Goal: Contribute content: Contribute content

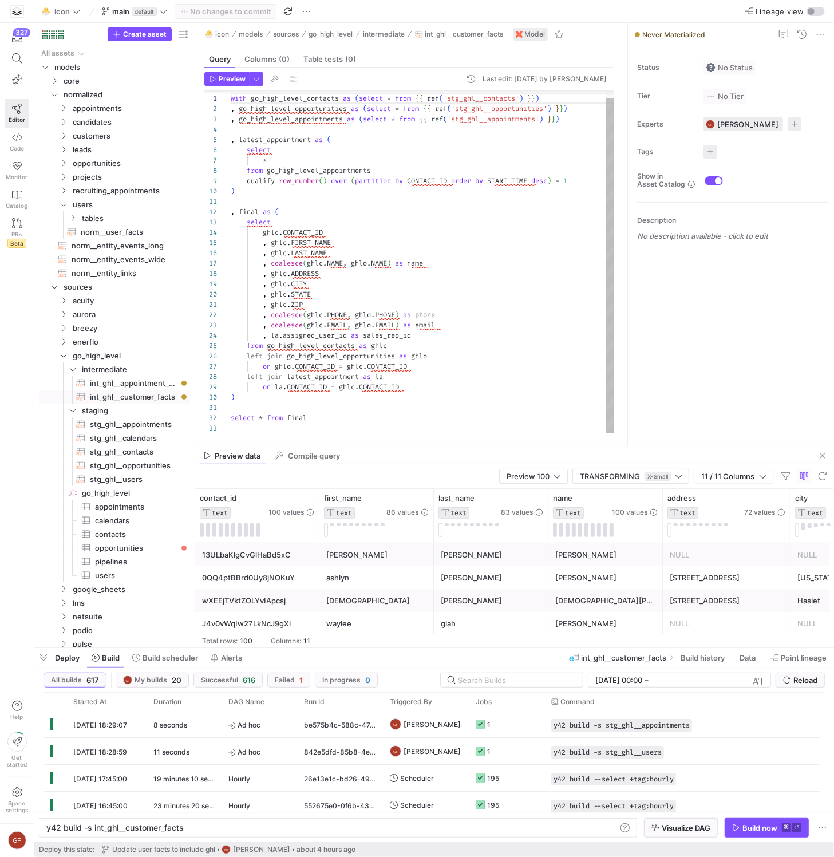
scroll to position [103, 0]
click at [136, 383] on span "int_ghl__appointment_facts​​​​​​​​​​" at bounding box center [133, 383] width 87 height 13
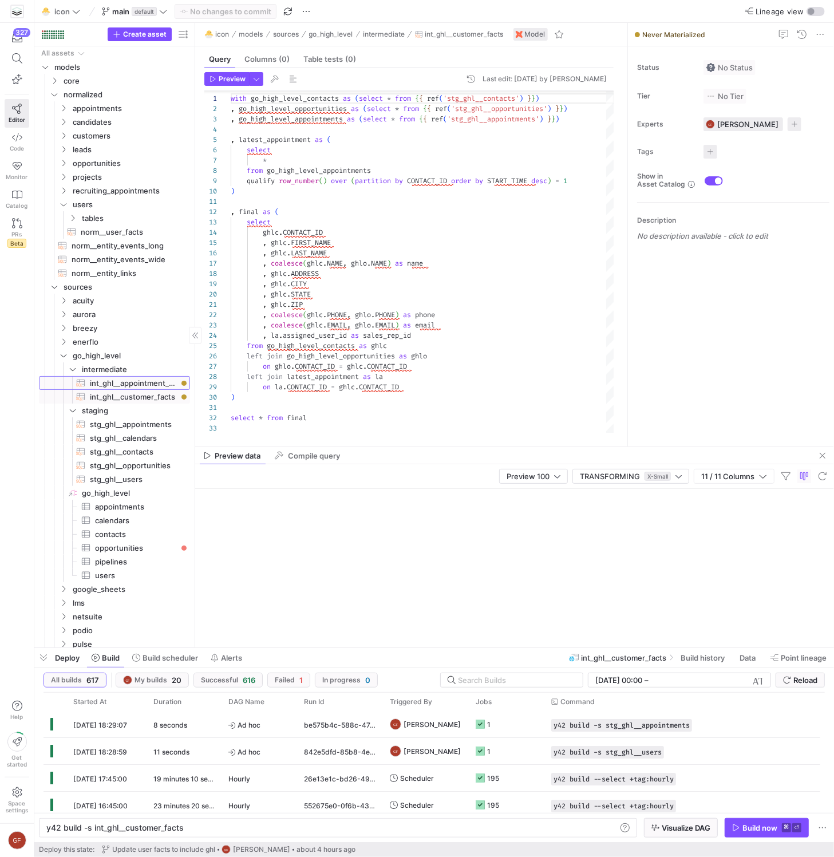
type textarea "with appointments as (select * from {{ ref('stg_ghl__appointments') }}) , calen…"
type textarea "y42 build -s int_ghl__appointment_facts"
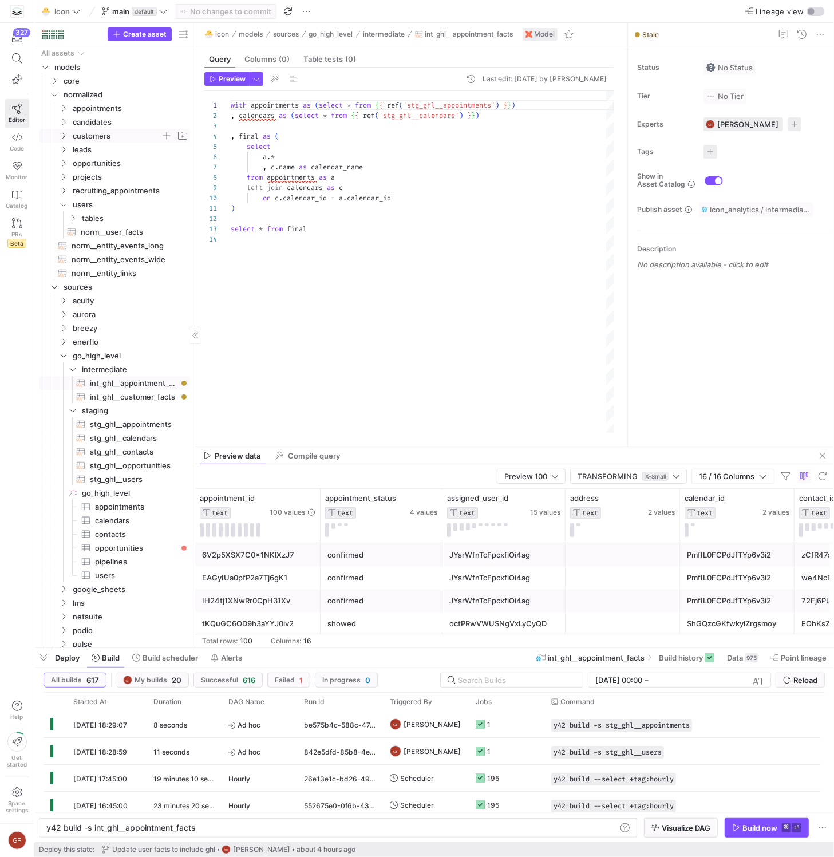
click at [62, 136] on icon "Press SPACE to select this row." at bounding box center [64, 135] width 8 height 7
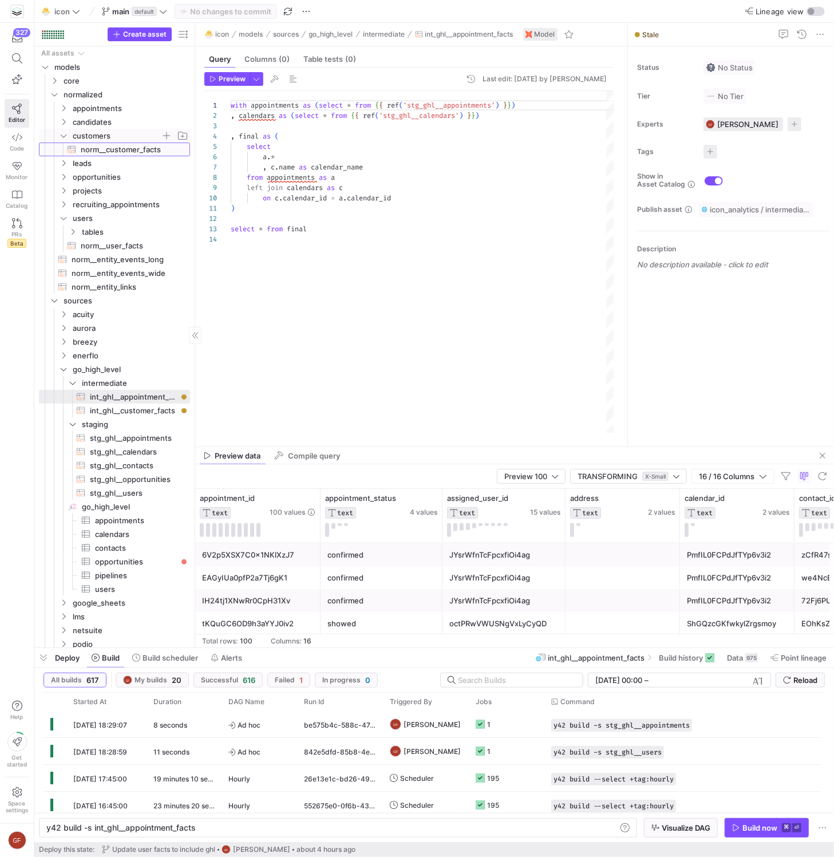
click at [93, 148] on span "norm__customer_facts​​​​​​​​​​" at bounding box center [129, 149] width 96 height 13
type textarea "{{ config(materialized="table", transient=true) }} with rep_card_customers as (…"
type textarea "y42 build -s norm__customer_facts"
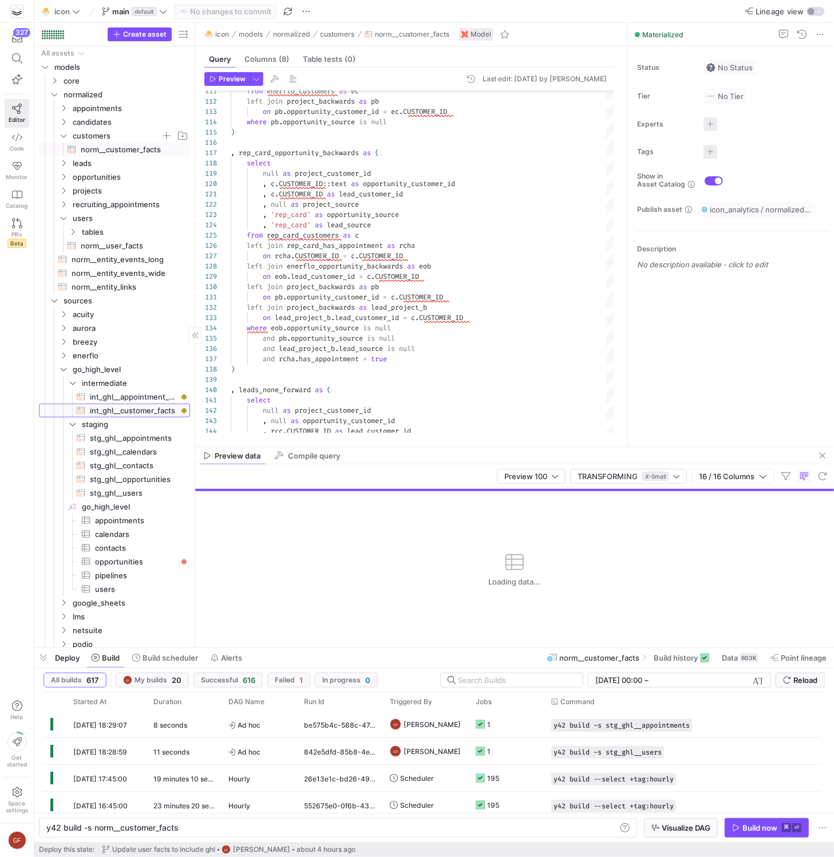
click at [148, 411] on span "int_ghl__customer_facts​​​​​​​​​​" at bounding box center [133, 410] width 87 height 13
type textarea "with go_high_level_contacts as (select * from {{ ref('stg_ghl__contacts') }}) ,…"
type textarea "y42 build -s int_ghl__customer_facts"
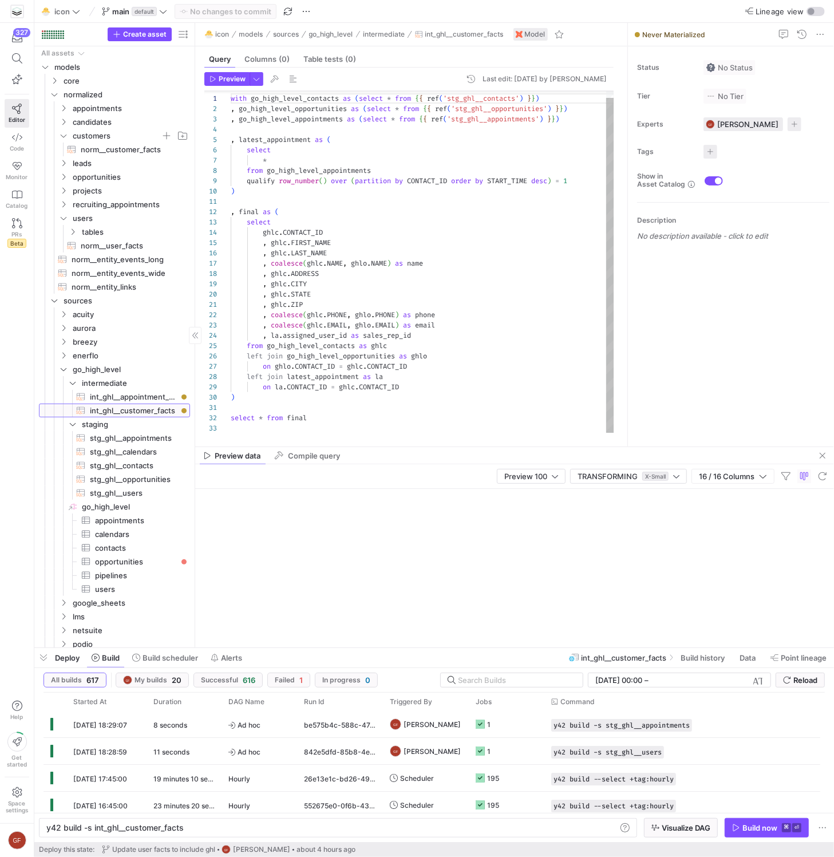
scroll to position [103, 0]
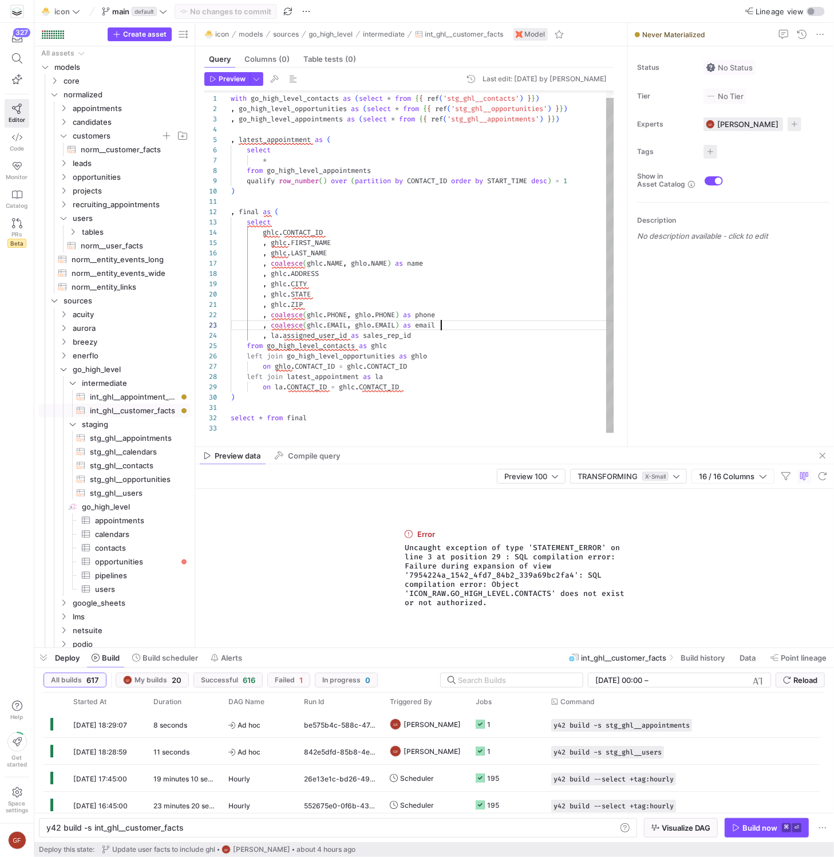
click at [452, 320] on div "with go_high_level_contacts as ( select * from { { ref ( 'stg_ghl__contacts' ) …" at bounding box center [423, 258] width 384 height 349
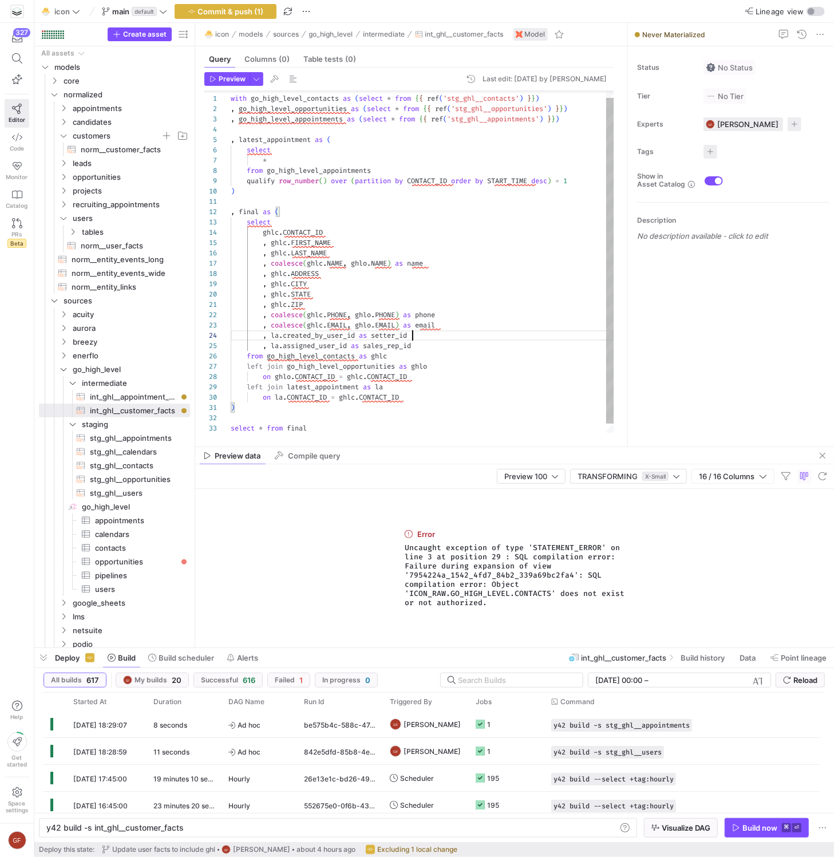
scroll to position [31, 181]
type textarea ", ghlc.ZIP , coalesce([DOMAIN_NAME], [DOMAIN_NAME]) as phone , coalesce([DOMAIN…"
click at [222, 79] on span "Preview" at bounding box center [232, 79] width 27 height 8
click at [218, 14] on span "Commit & push (1)" at bounding box center [231, 11] width 66 height 9
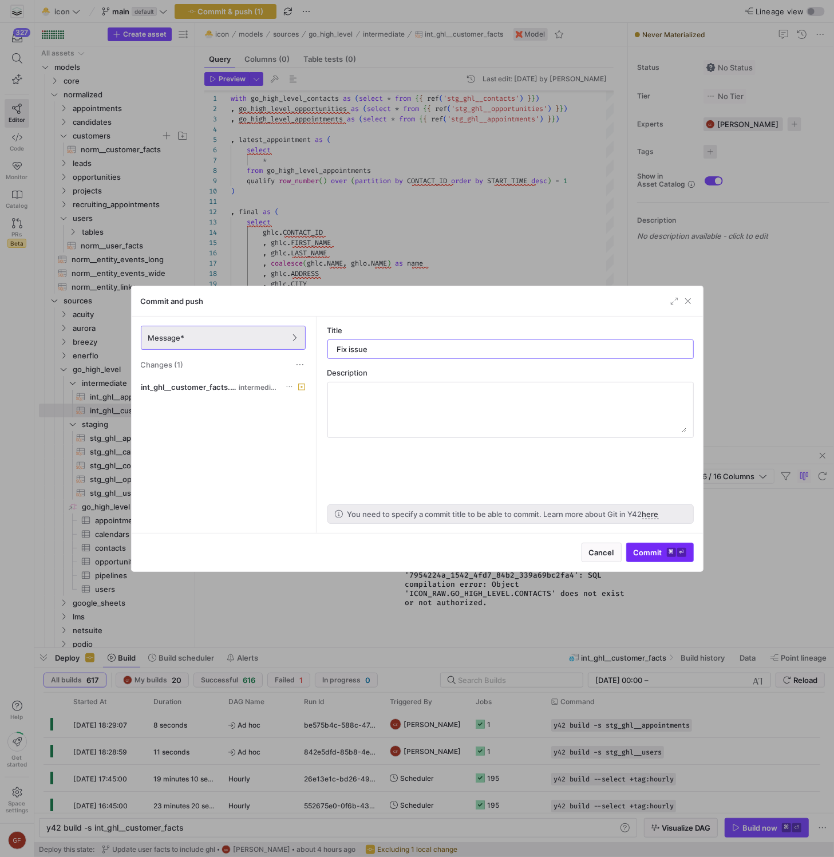
type input "Fix issue"
click at [659, 554] on span "Commit ⌘ ⏎" at bounding box center [660, 552] width 53 height 9
